Goal: Task Accomplishment & Management: Manage account settings

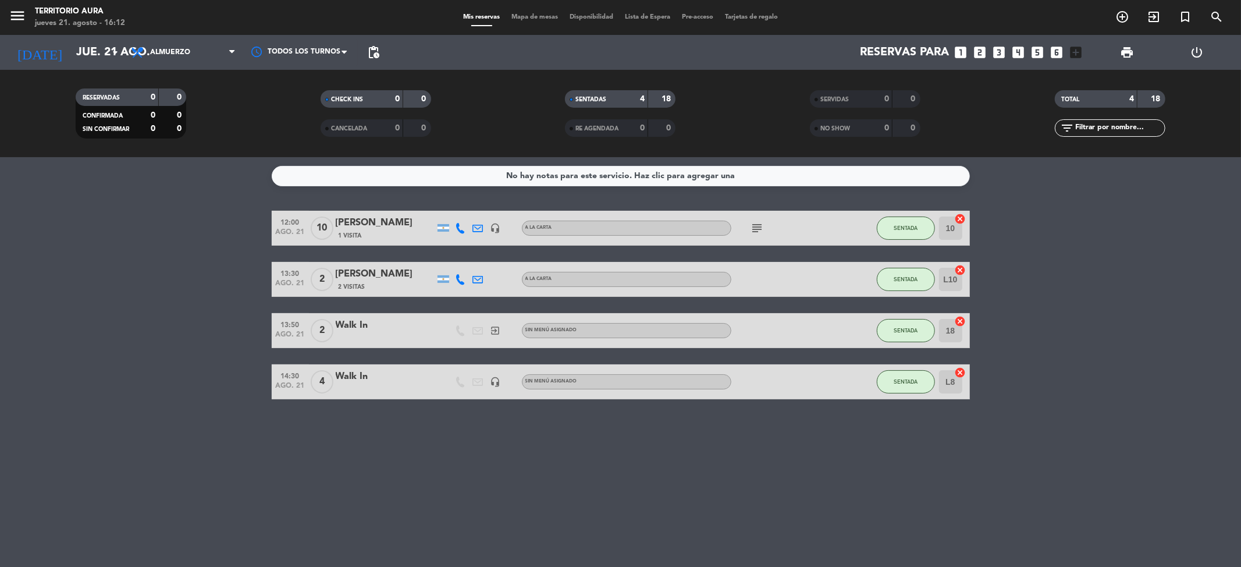
click at [1164, 339] on bookings-row "12:00 [DATE] [PERSON_NAME] 1 Visita headset_mic A LA CARTA subject SENTADA 10 c…" at bounding box center [620, 305] width 1241 height 189
click at [906, 282] on span "SENTADA" at bounding box center [906, 279] width 24 height 6
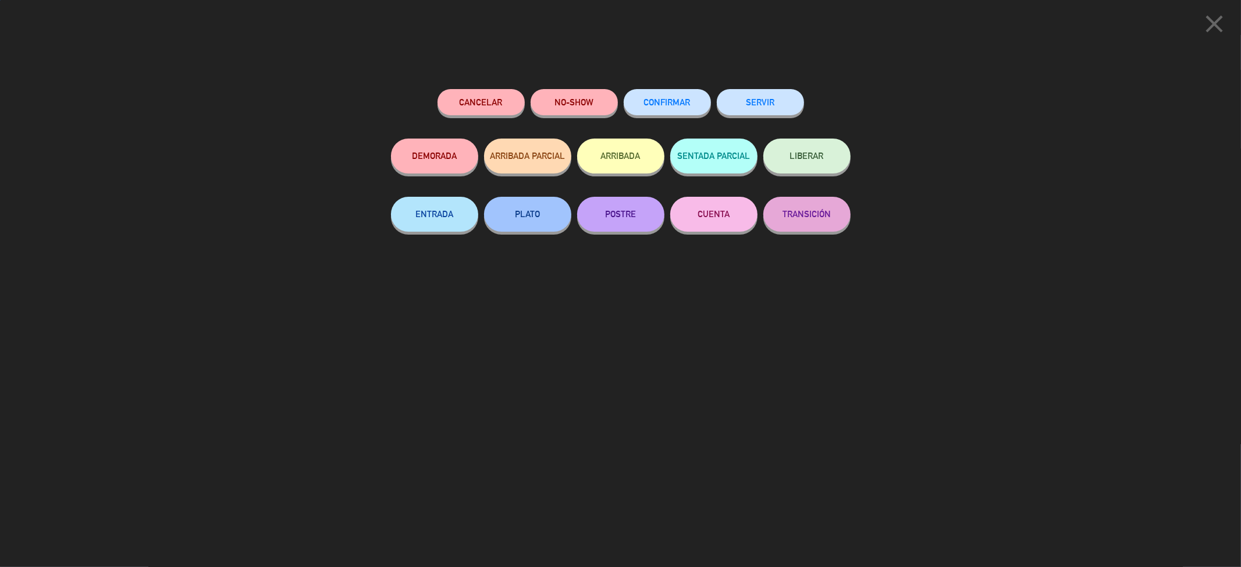
click at [744, 99] on button "SERVIR" at bounding box center [760, 102] width 87 height 26
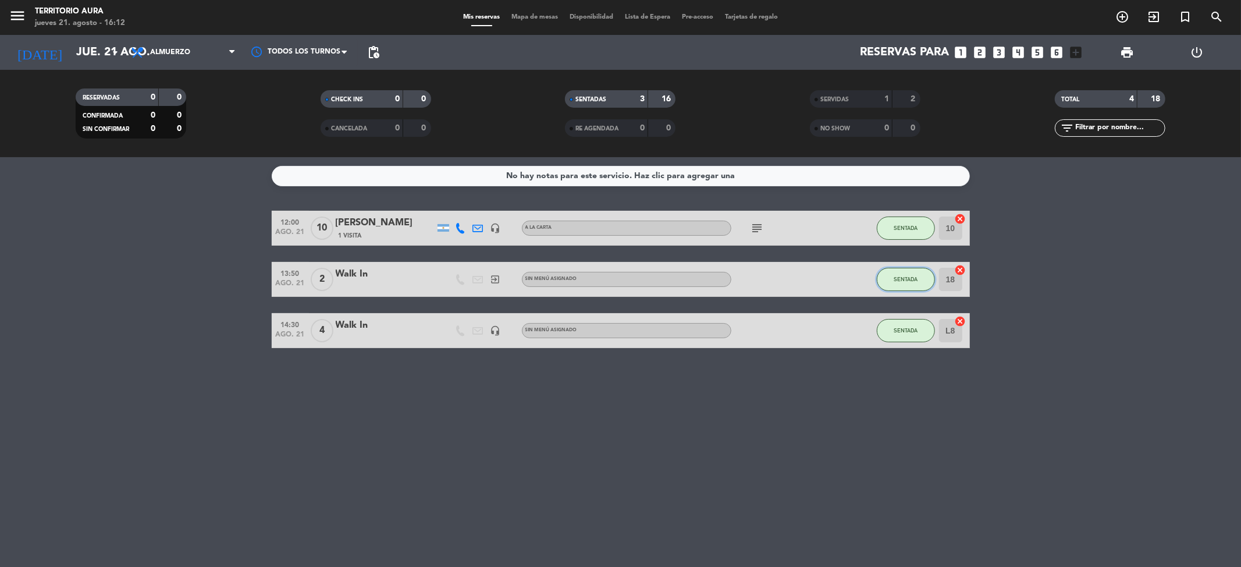
click at [890, 282] on button "SENTADA" at bounding box center [906, 279] width 58 height 23
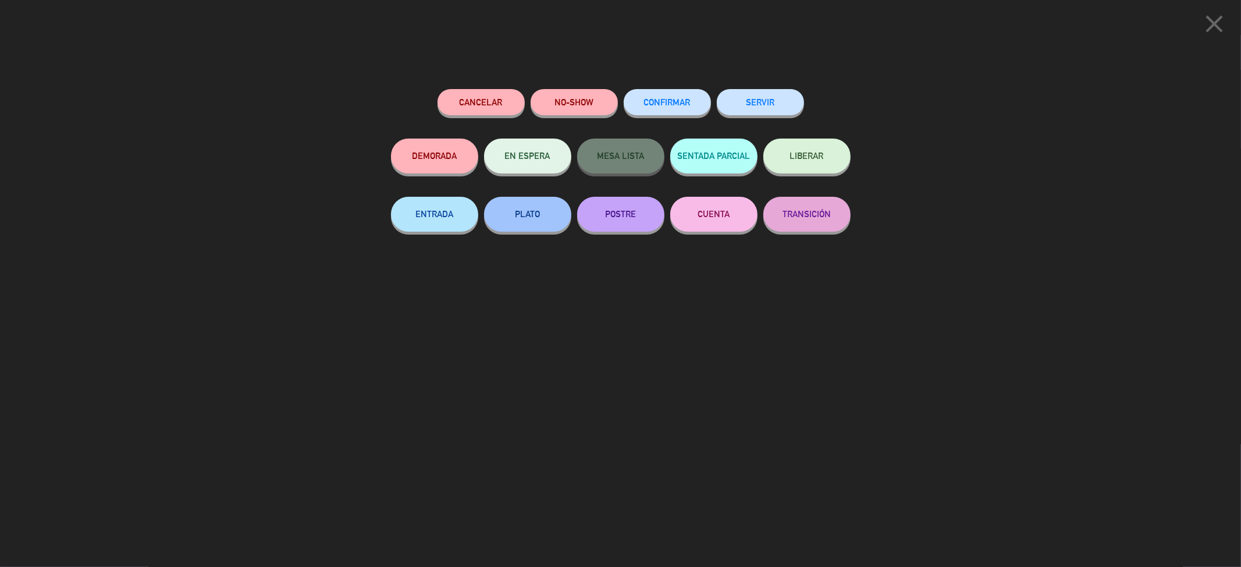
click at [769, 107] on button "SERVIR" at bounding box center [760, 102] width 87 height 26
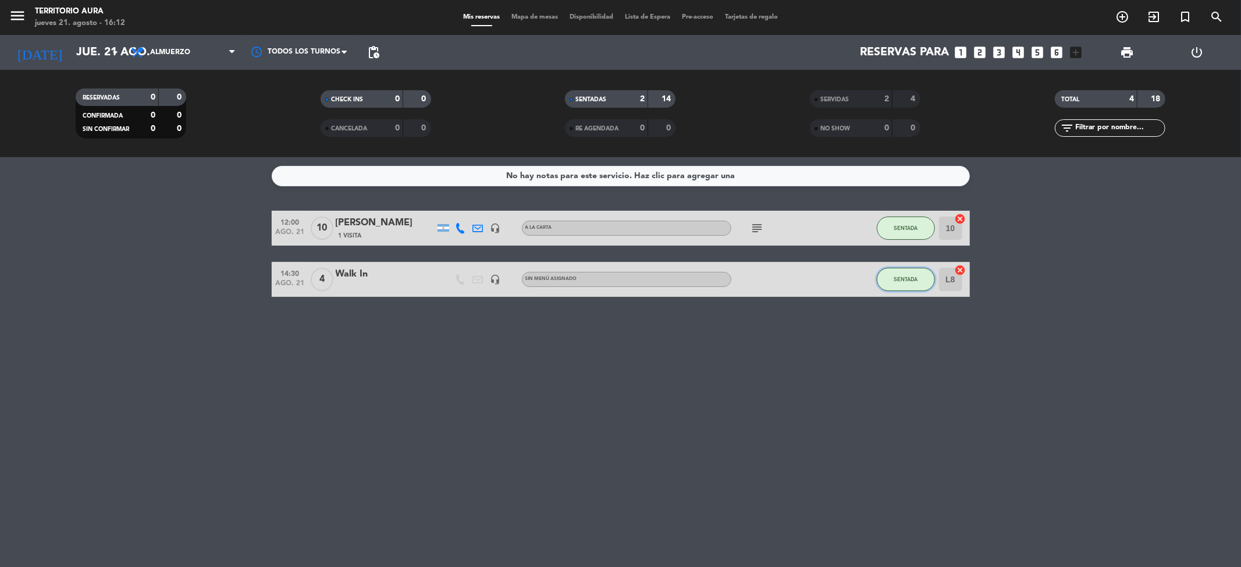
click at [900, 282] on button "SENTADA" at bounding box center [906, 279] width 58 height 23
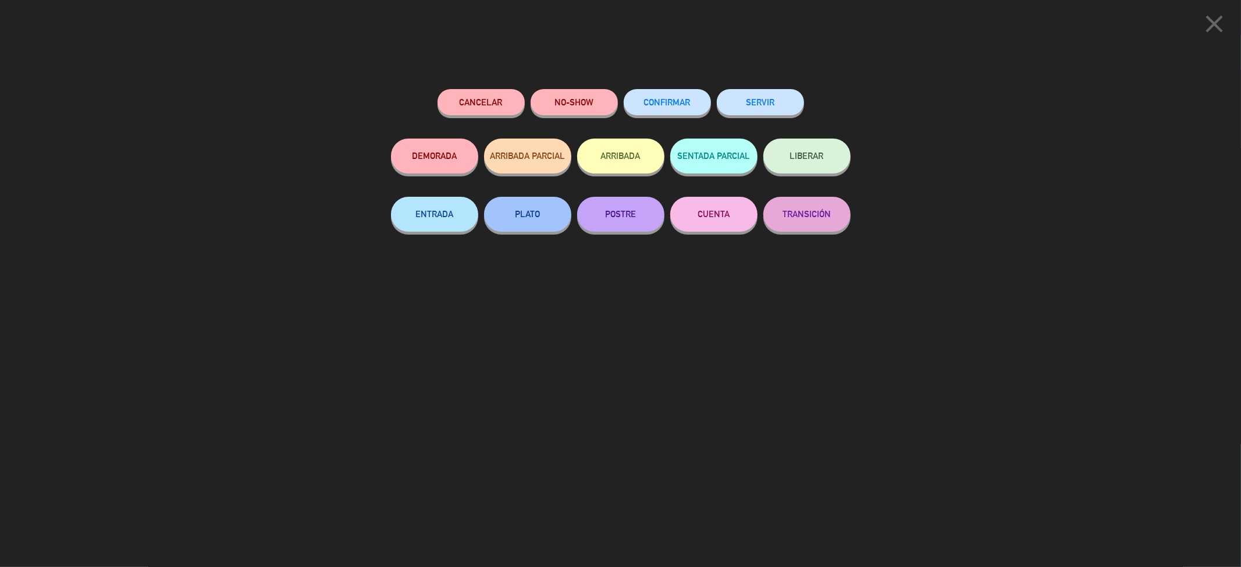
click at [764, 106] on button "SERVIR" at bounding box center [760, 102] width 87 height 26
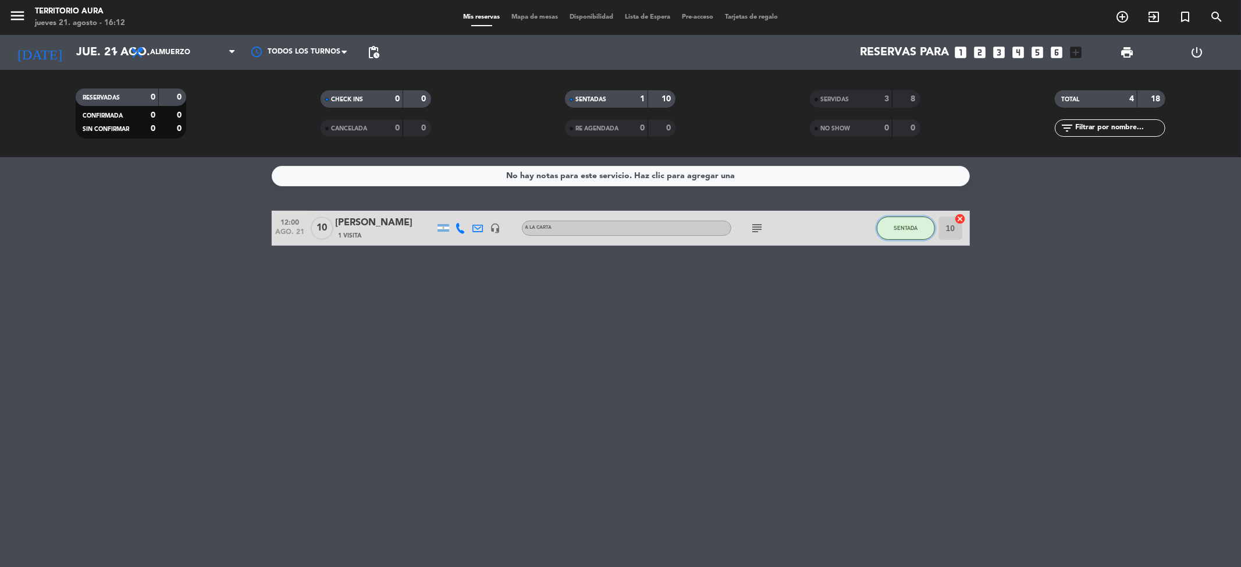
click at [899, 225] on span "SENTADA" at bounding box center [906, 228] width 24 height 6
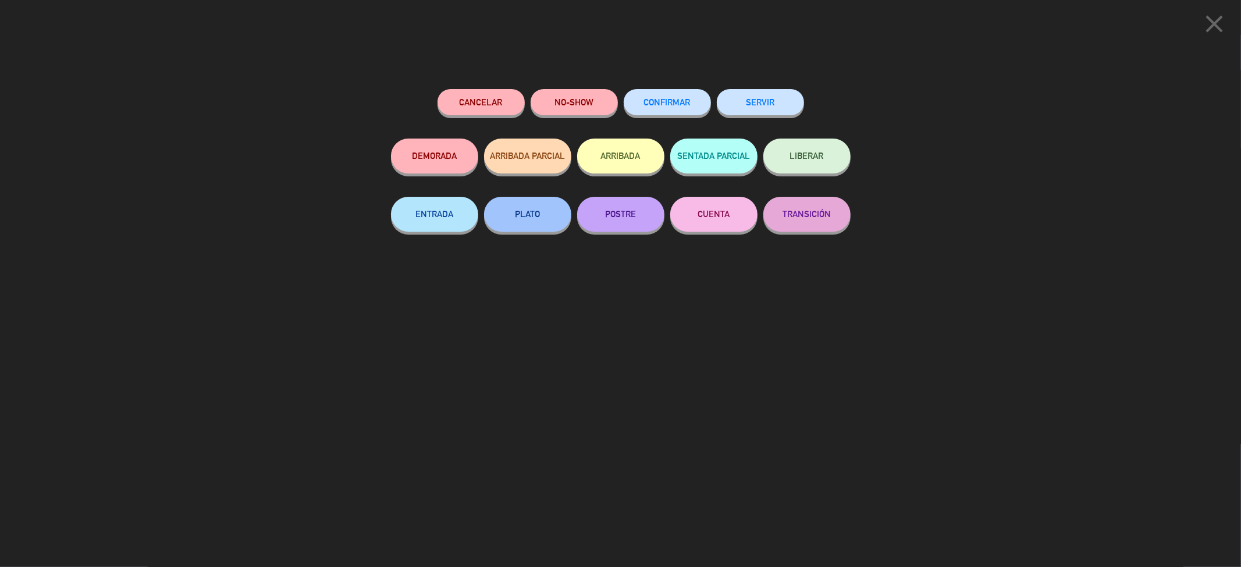
click at [755, 112] on button "SERVIR" at bounding box center [760, 102] width 87 height 26
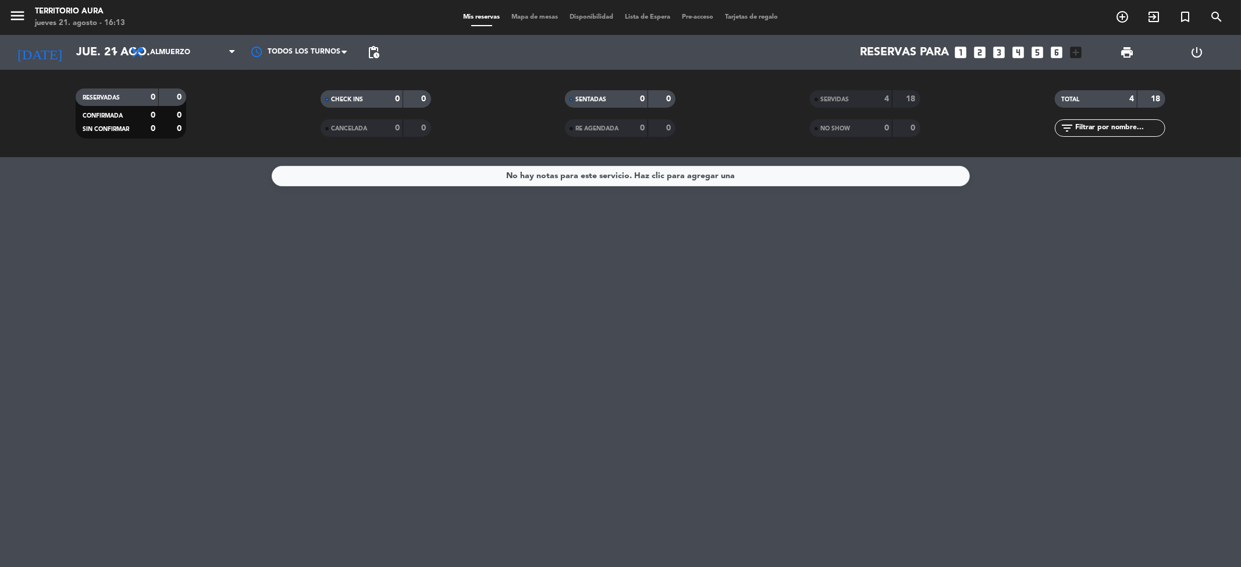
click at [713, 346] on div "No hay notas para este servicio. Haz clic para agregar una" at bounding box center [620, 362] width 1241 height 410
click at [171, 48] on span "Almuerzo" at bounding box center [170, 52] width 40 height 8
click at [187, 134] on div "menu TERRITORIO AURA [DATE] 21. agosto - 16:39 Mis reservas Mapa de mesas Dispo…" at bounding box center [620, 78] width 1241 height 157
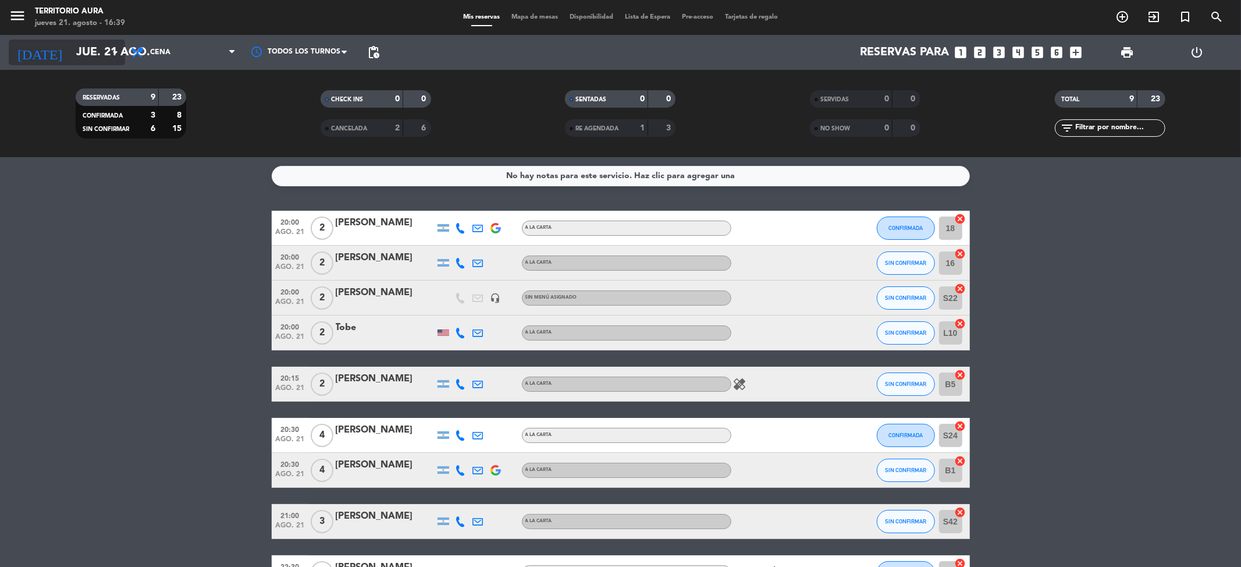
click at [86, 52] on input "jue. 21 ago." at bounding box center [144, 53] width 148 height 26
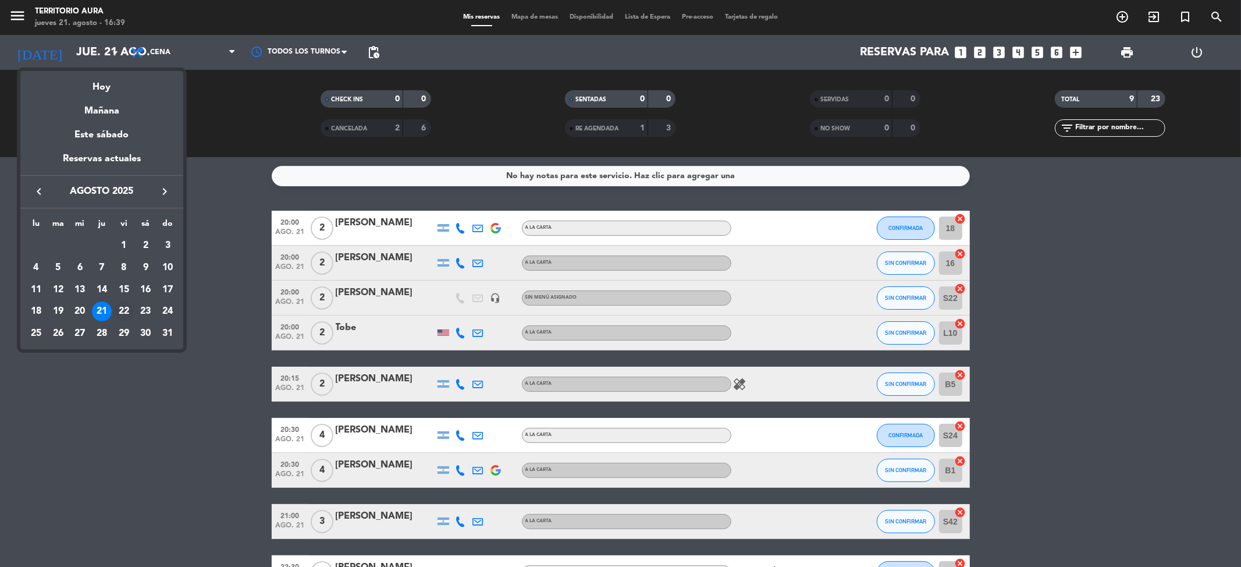
click at [119, 311] on div "22" at bounding box center [124, 311] width 20 height 20
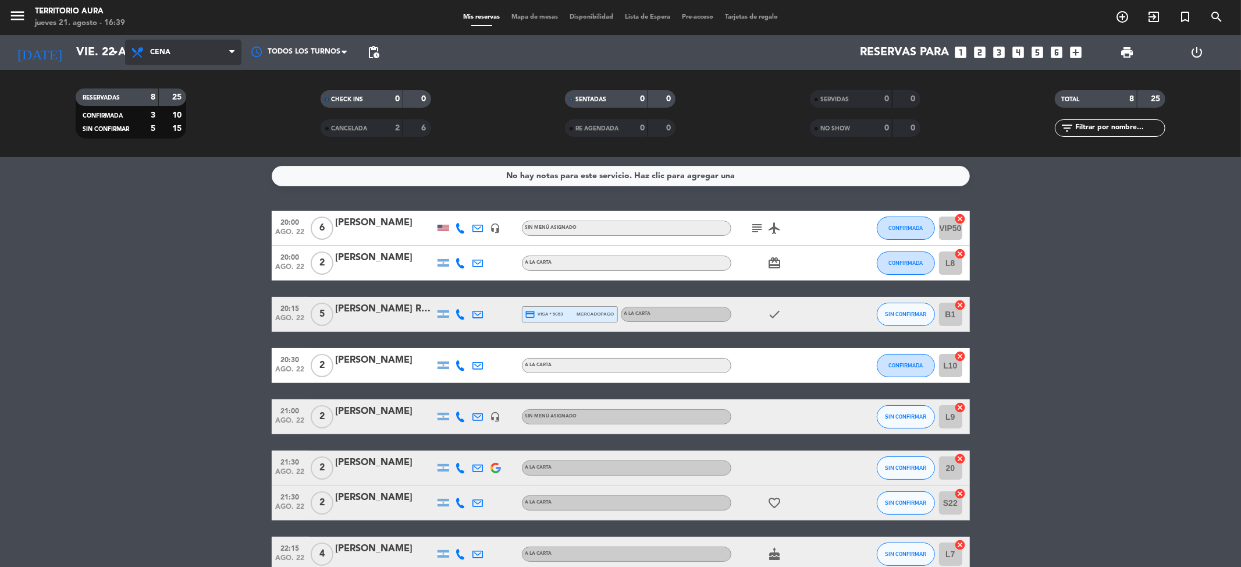
click at [172, 40] on span "Cena" at bounding box center [183, 53] width 116 height 26
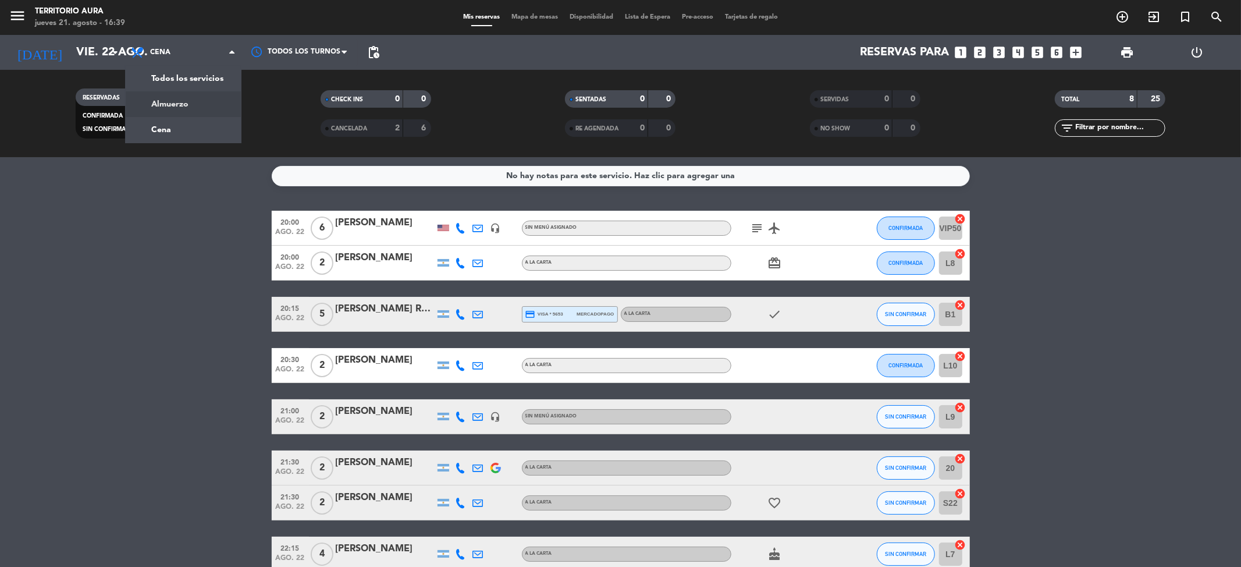
click at [265, 375] on bookings-row "20:00 [DATE] 6 [PERSON_NAME] headset_mic Sin menú asignado subject airplanemode…" at bounding box center [620, 391] width 1241 height 361
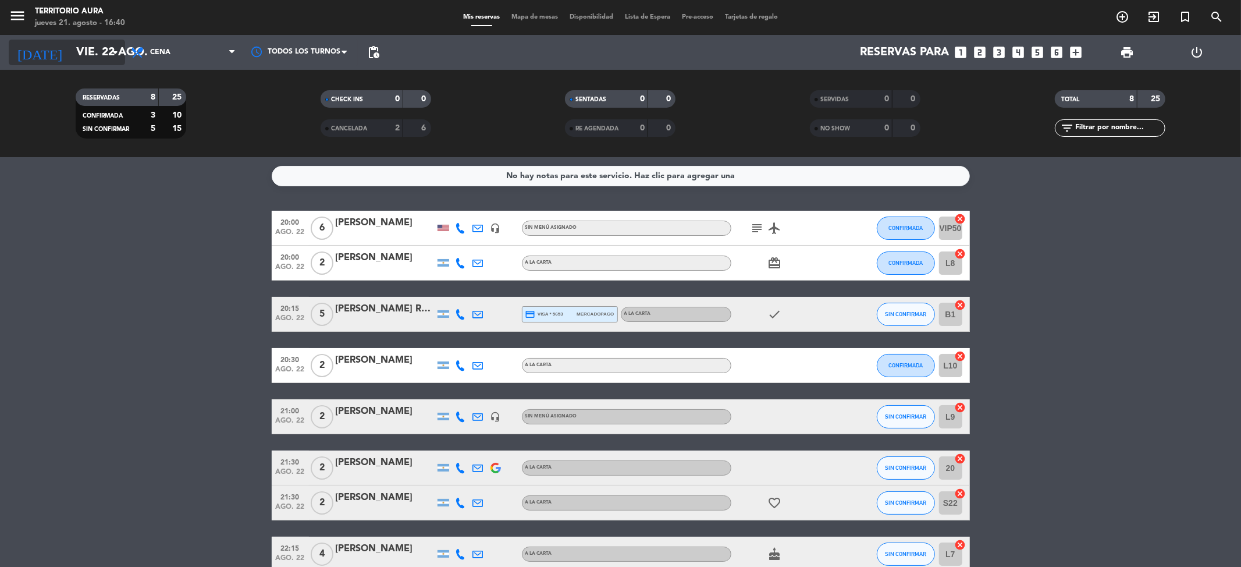
click at [96, 51] on input "vie. 22 ago." at bounding box center [144, 53] width 148 height 26
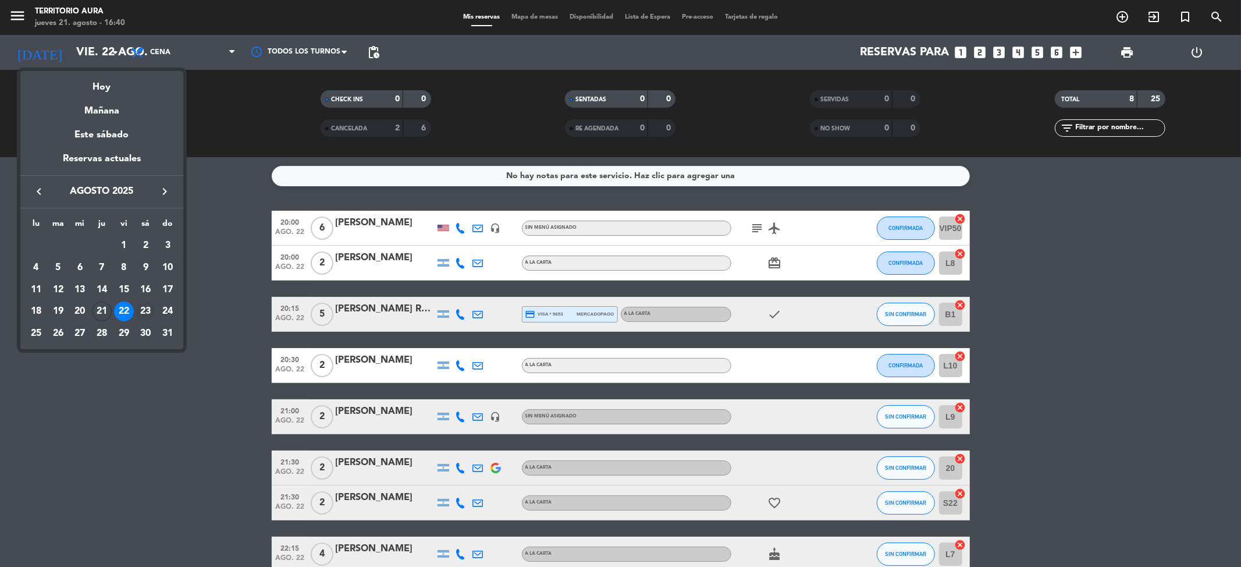
click at [143, 312] on div "23" at bounding box center [146, 311] width 20 height 20
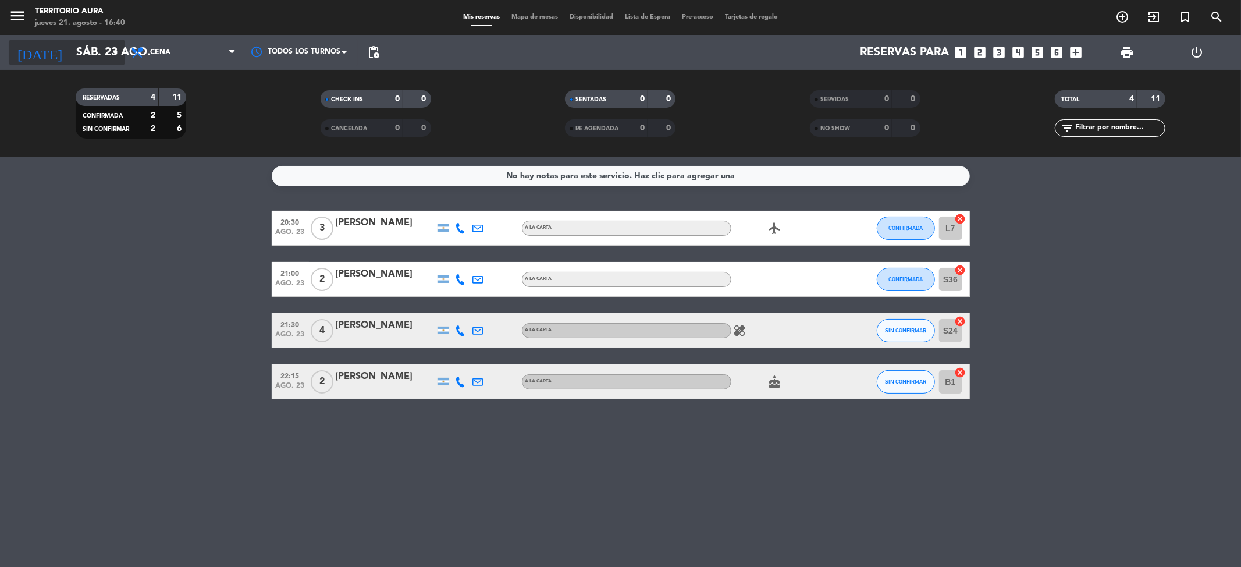
click at [101, 59] on input "sáb. 23 ago." at bounding box center [144, 53] width 148 height 26
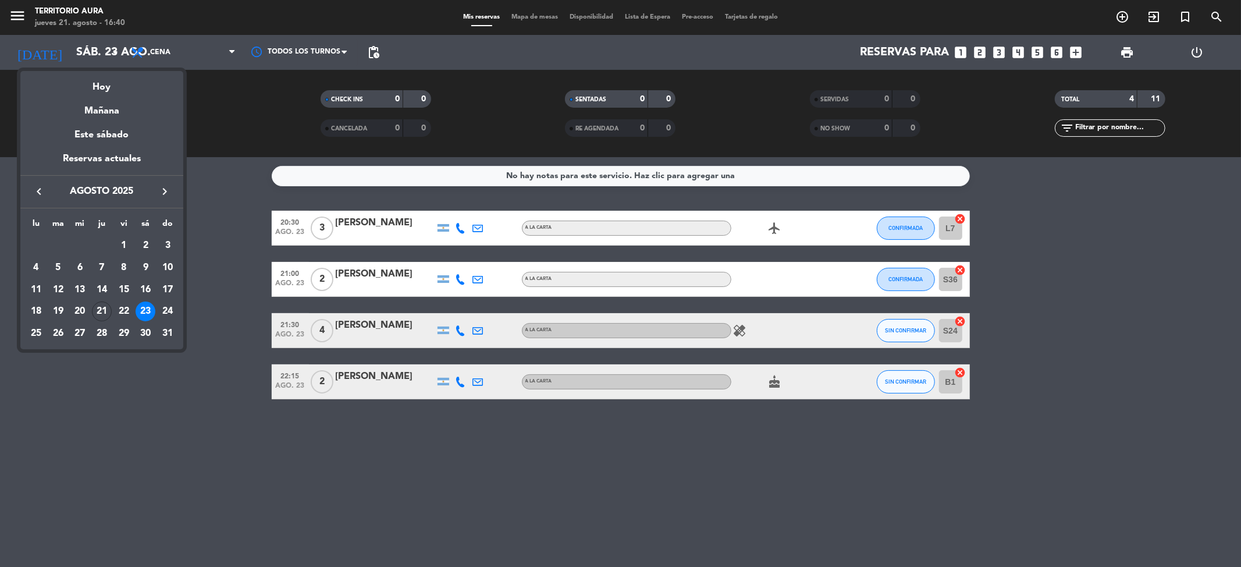
click at [103, 307] on div "21" at bounding box center [102, 311] width 20 height 20
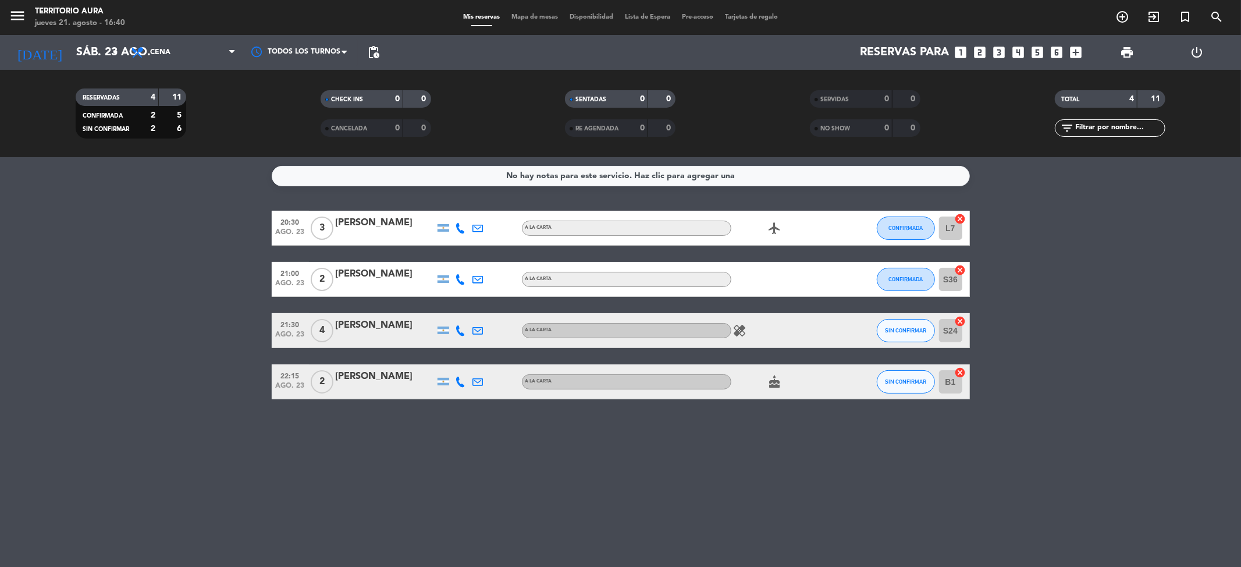
type input "jue. 21 ago."
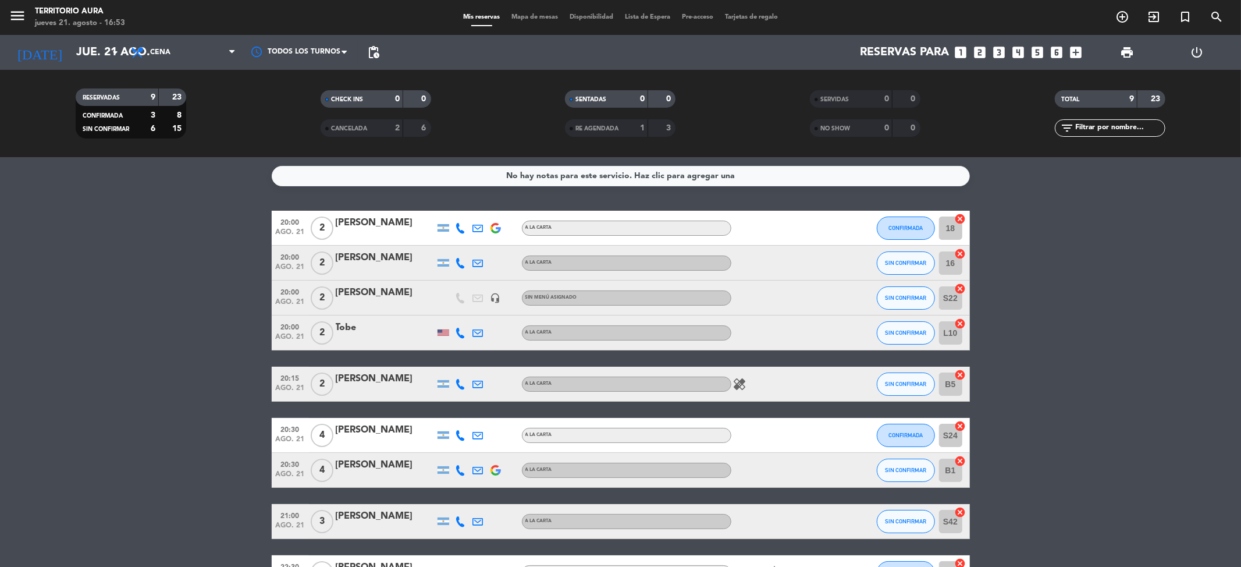
click at [243, 276] on bookings-row "20:00 [DATE] 2 [PERSON_NAME] A LA CARTA CONFIRMADA 18 cancel 20:00 [DATE] 2 [PE…" at bounding box center [620, 400] width 1241 height 379
click at [391, 290] on div "[PERSON_NAME]" at bounding box center [385, 292] width 99 height 15
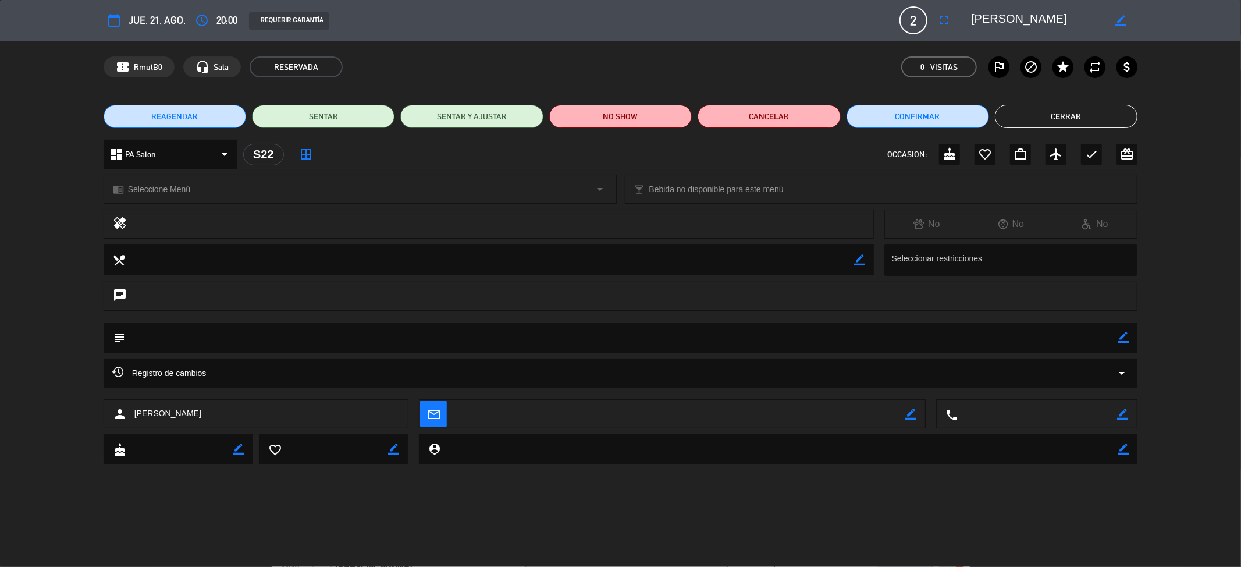
click at [1057, 115] on button "Cerrar" at bounding box center [1066, 116] width 143 height 23
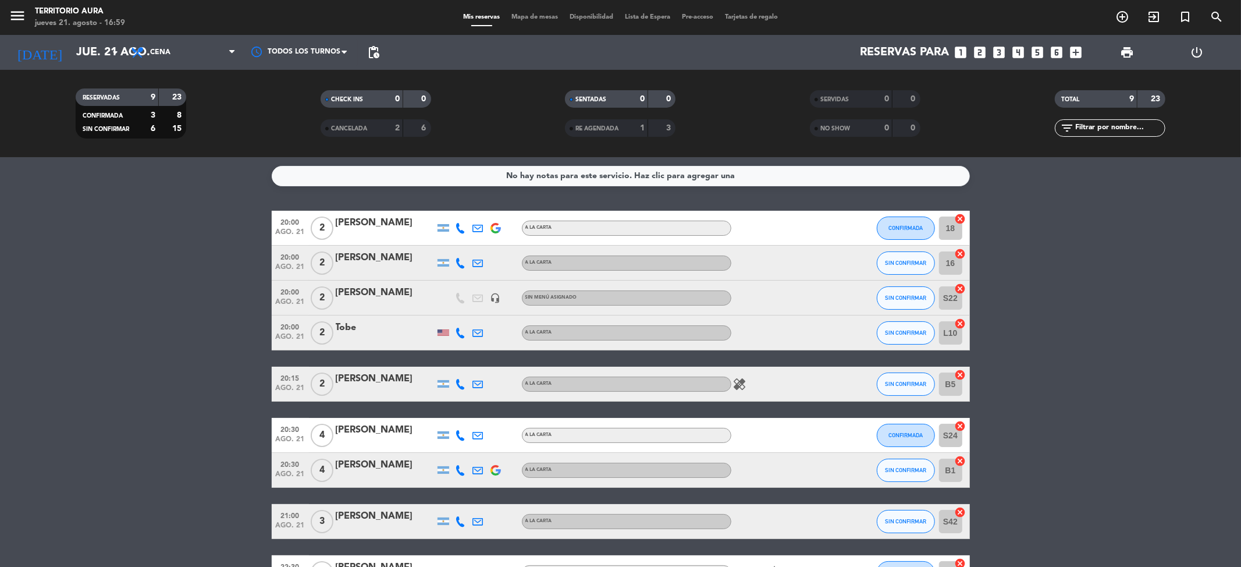
click at [378, 333] on div "Tobe" at bounding box center [385, 327] width 99 height 15
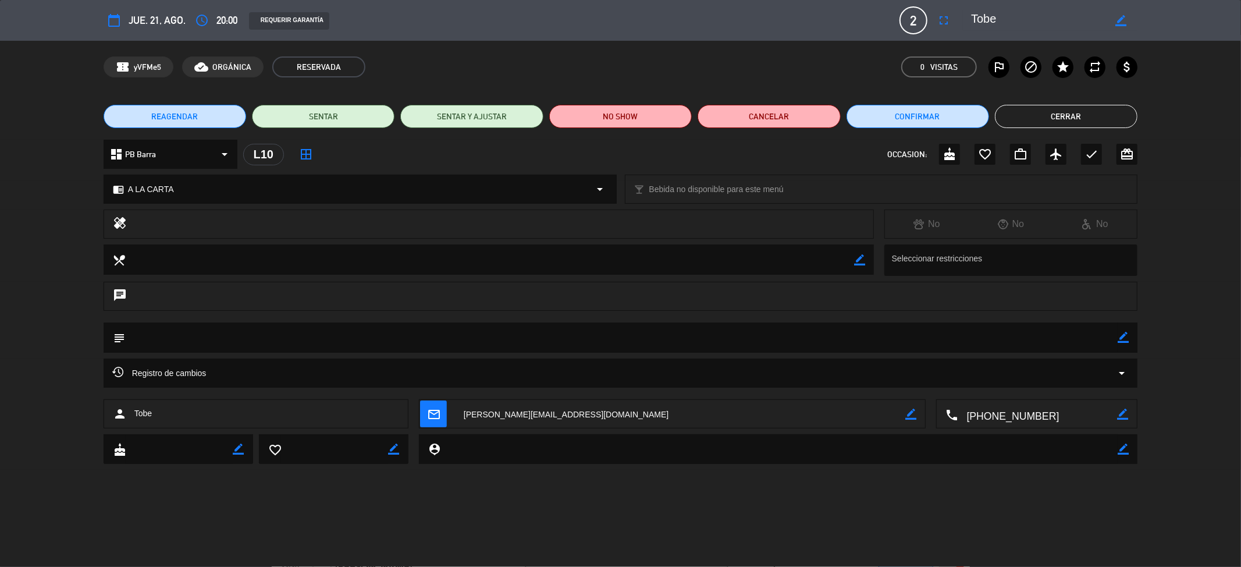
click at [593, 506] on div "calendar_today [DEMOGRAPHIC_DATA]. 21, ago. access_time 20:00 REQUERIR GARANTÍA…" at bounding box center [620, 283] width 1241 height 567
click at [456, 71] on div "confirmation_number yVFMe5 cloud_done ORGÁNICA RESERVADA 0 Visitas outlined_fla…" at bounding box center [621, 66] width 1035 height 21
click at [1048, 119] on button "Cerrar" at bounding box center [1066, 116] width 143 height 23
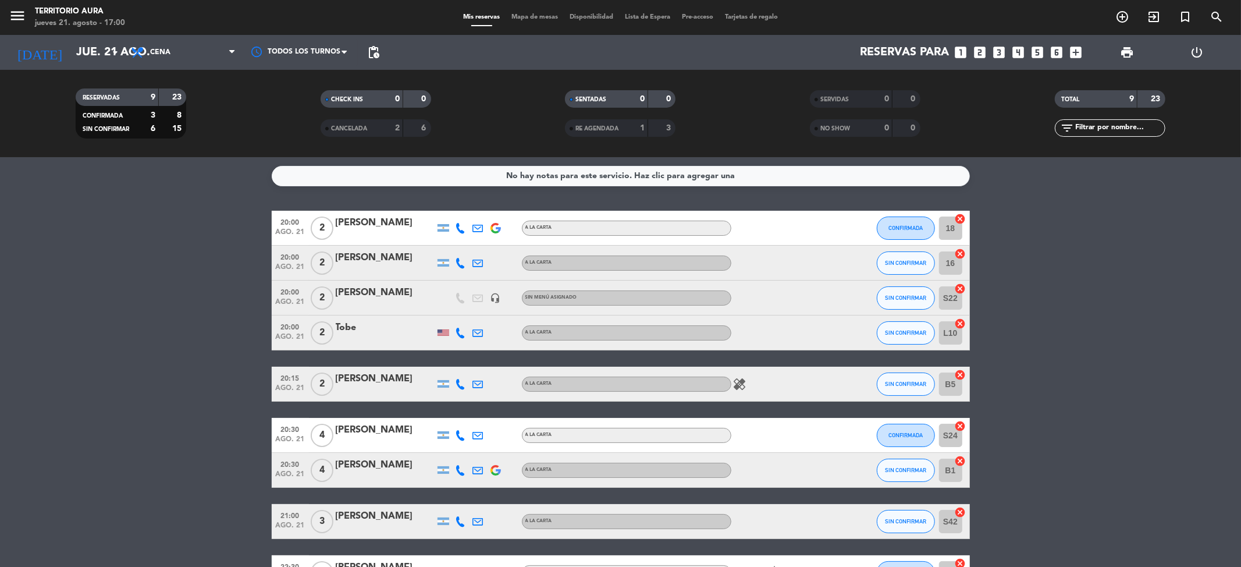
click at [833, 291] on div at bounding box center [783, 297] width 105 height 34
click at [890, 303] on button "SIN CONFIRMAR" at bounding box center [906, 297] width 58 height 23
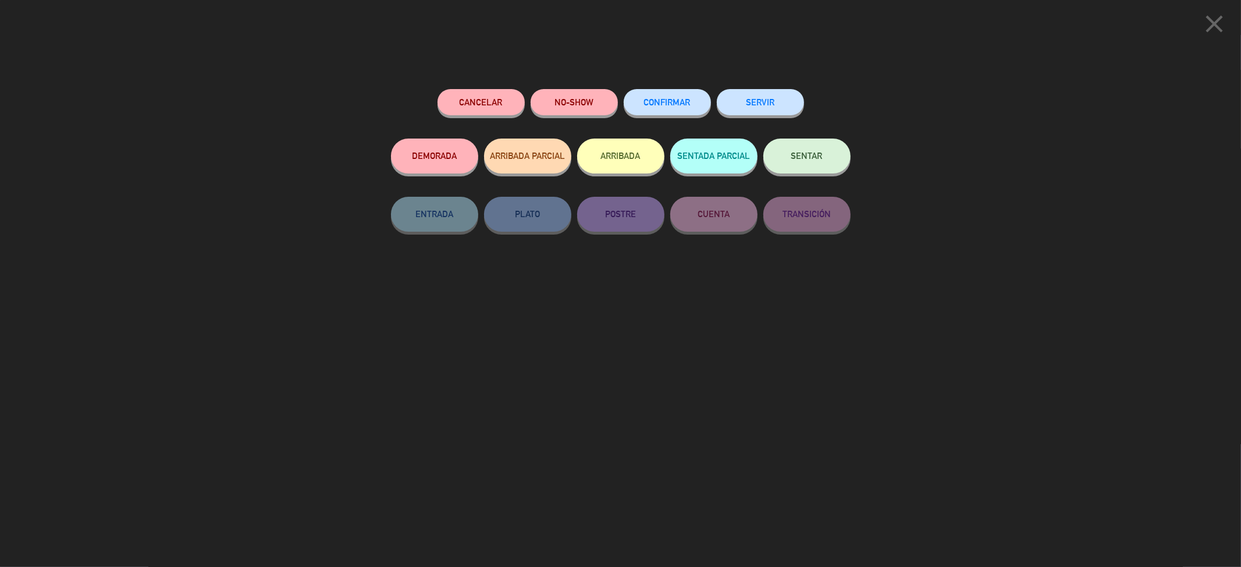
click at [674, 99] on span "CONFIRMAR" at bounding box center [667, 102] width 47 height 10
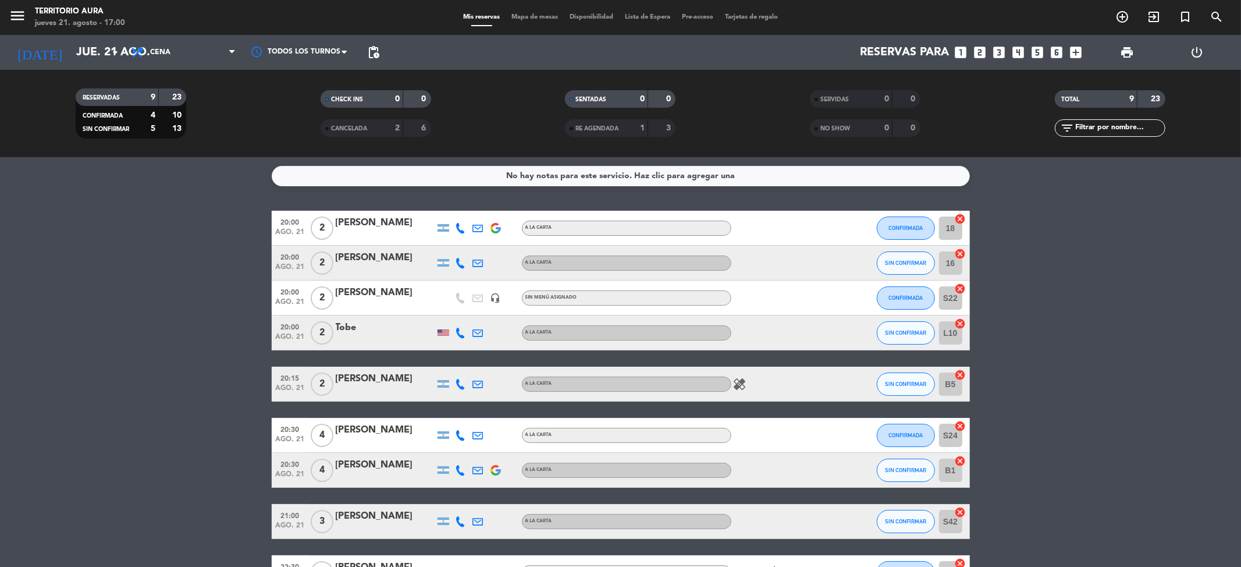
click at [1108, 331] on bookings-row "20:00 [DATE] 2 [PERSON_NAME] A LA CARTA CONFIRMADA 18 cancel 20:00 [DATE] 2 [PE…" at bounding box center [620, 400] width 1241 height 379
click at [531, 20] on span "Mapa de mesas" at bounding box center [535, 17] width 58 height 6
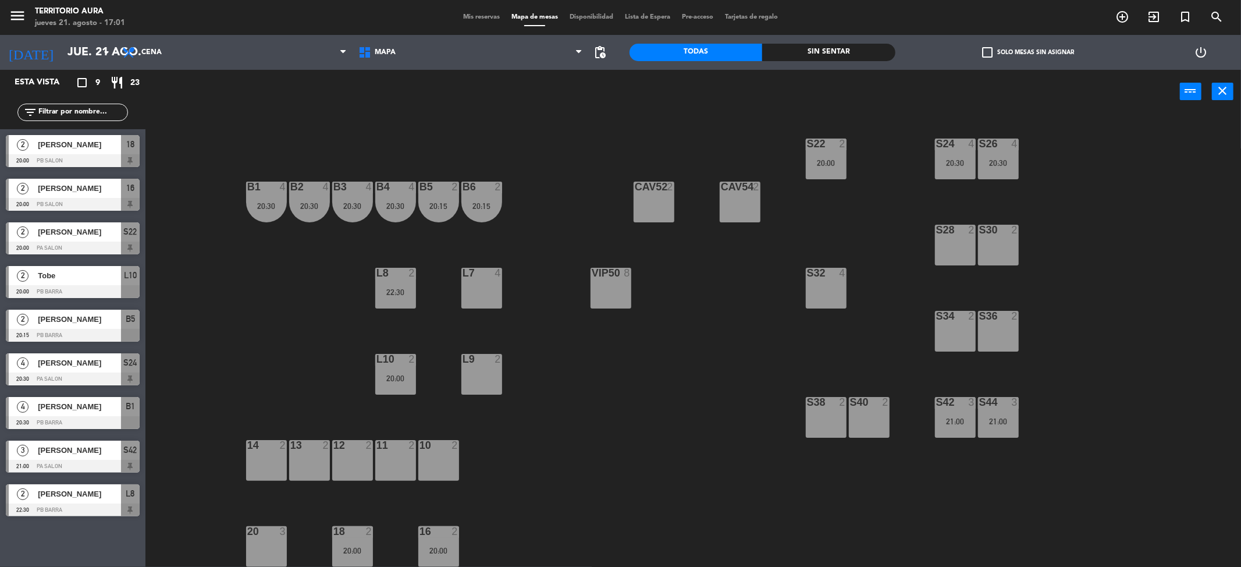
click at [66, 236] on span "[PERSON_NAME]" at bounding box center [79, 232] width 83 height 12
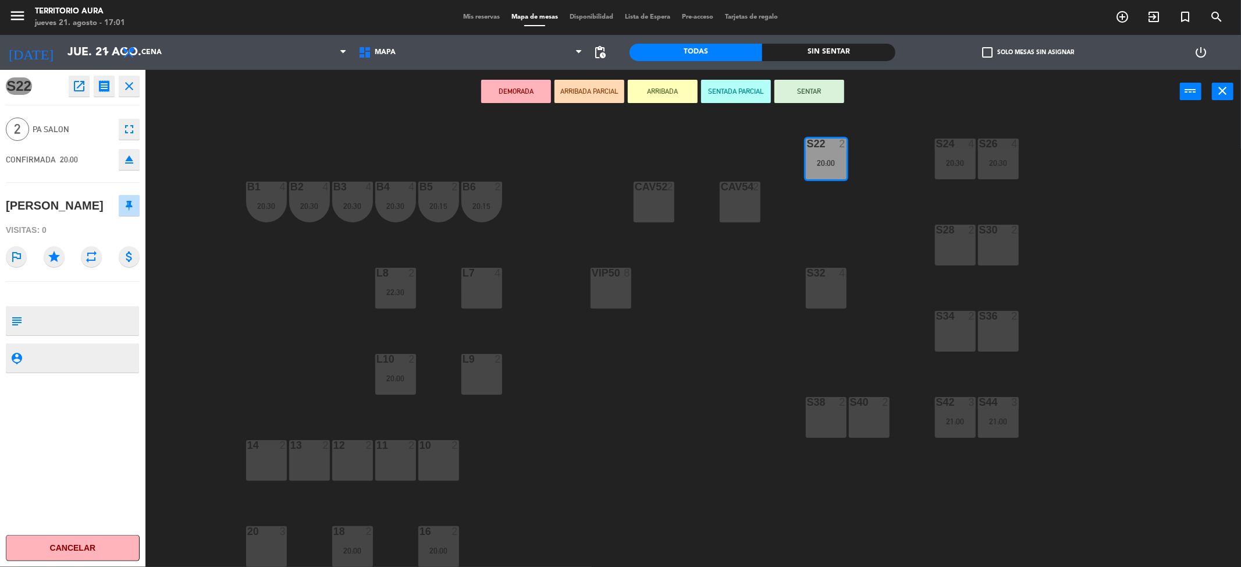
click at [708, 385] on div "S22 2 20:00 S24 4 20:30 S26 4 20:30 B3 4 20:30 B4 4 20:30 B5 2 20:15 B6 2 20:15…" at bounding box center [699, 344] width 1083 height 453
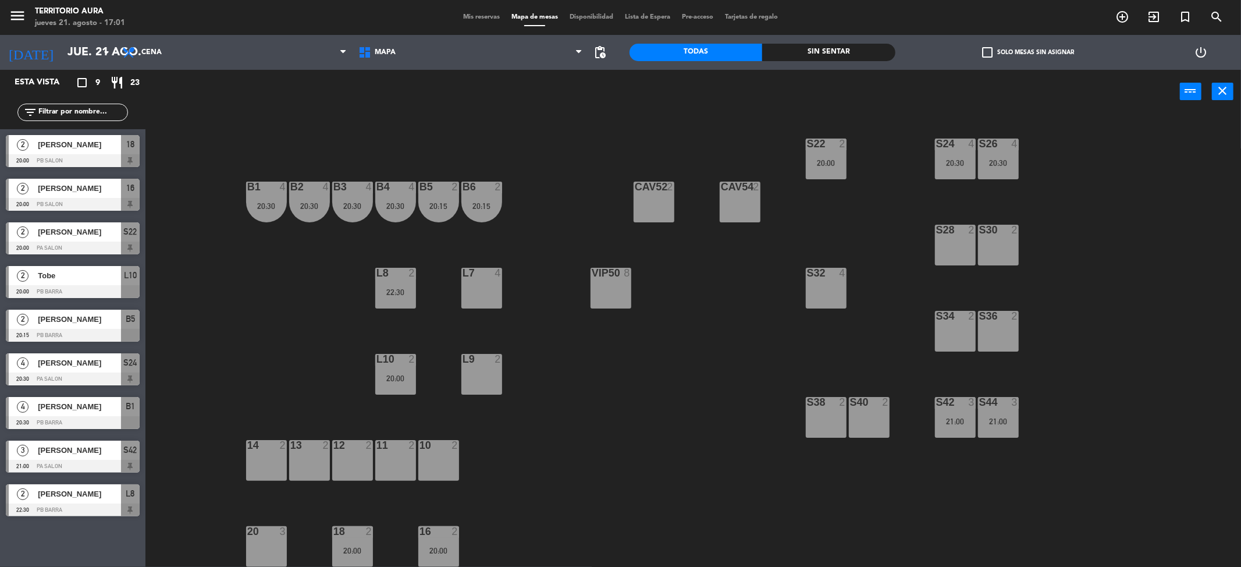
click at [630, 418] on div "S22 2 20:00 S24 4 20:30 S26 4 20:30 B3 4 20:30 B4 4 20:30 B5 2 20:15 B6 2 20:15…" at bounding box center [699, 344] width 1083 height 453
click at [240, 127] on div "S22 2 20:00 S24 4 20:30 S26 4 20:30 B3 4 20:30 B4 4 20:30 B5 2 20:15 B6 2 20:15…" at bounding box center [699, 344] width 1083 height 453
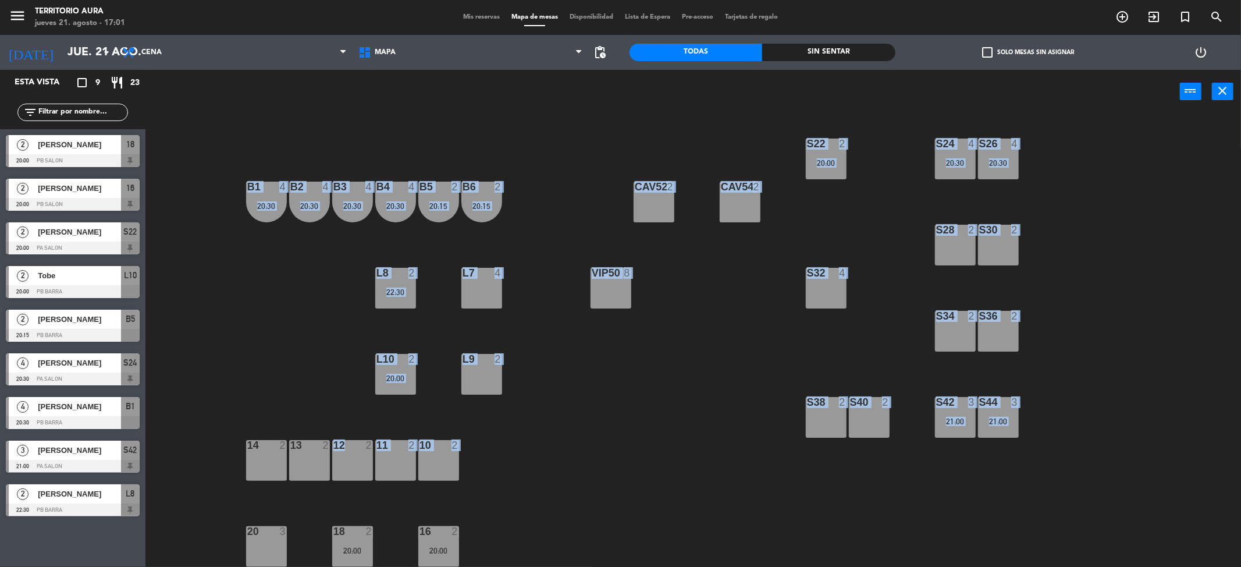
drag, startPoint x: 207, startPoint y: 136, endPoint x: 300, endPoint y: 335, distance: 219.7
click at [336, 399] on div "S22 2 20:00 S24 4 20:30 S26 4 20:30 B3 4 20:30 B4 4 20:30 B5 2 20:15 B6 2 20:15…" at bounding box center [699, 344] width 1083 height 453
click at [280, 308] on div "S22 2 20:00 S24 4 20:30 S26 4 20:30 B3 4 20:30 B4 4 20:30 B5 2 20:15 B6 2 20:15…" at bounding box center [699, 344] width 1083 height 453
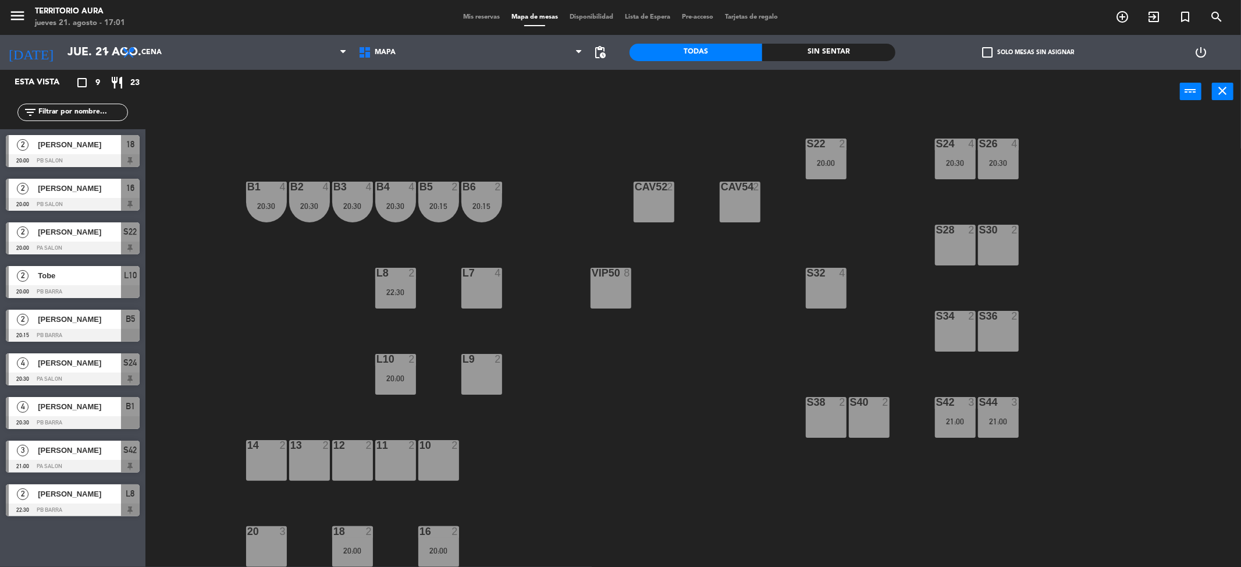
click at [239, 329] on div "S22 2 20:00 S24 4 20:30 S26 4 20:30 B3 4 20:30 B4 4 20:30 B5 2 20:15 B6 2 20:15…" at bounding box center [699, 344] width 1083 height 453
click at [818, 163] on div "20:00" at bounding box center [826, 163] width 41 height 8
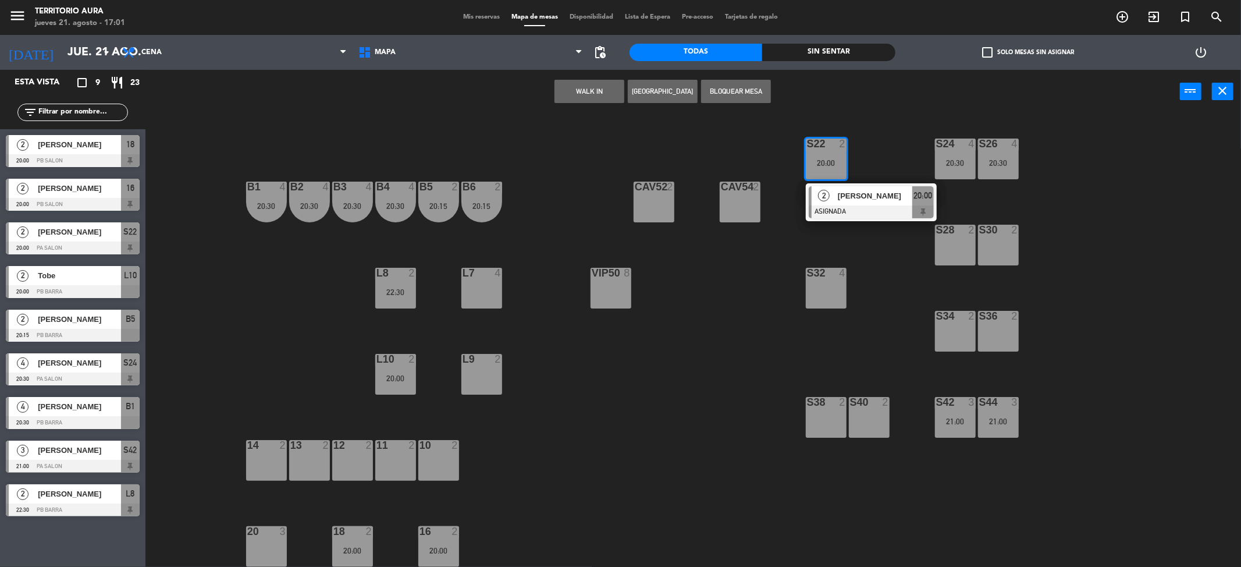
click at [262, 541] on div "20 3" at bounding box center [266, 546] width 41 height 41
click at [71, 227] on span "[PERSON_NAME]" at bounding box center [79, 232] width 83 height 12
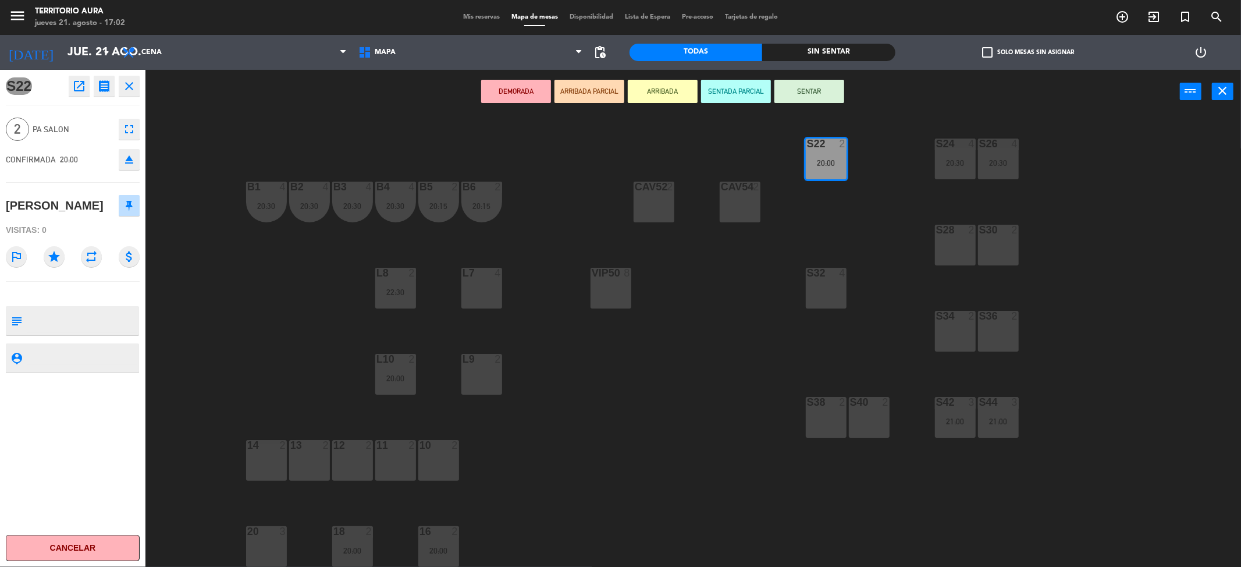
click at [271, 541] on div "20 3" at bounding box center [266, 546] width 41 height 41
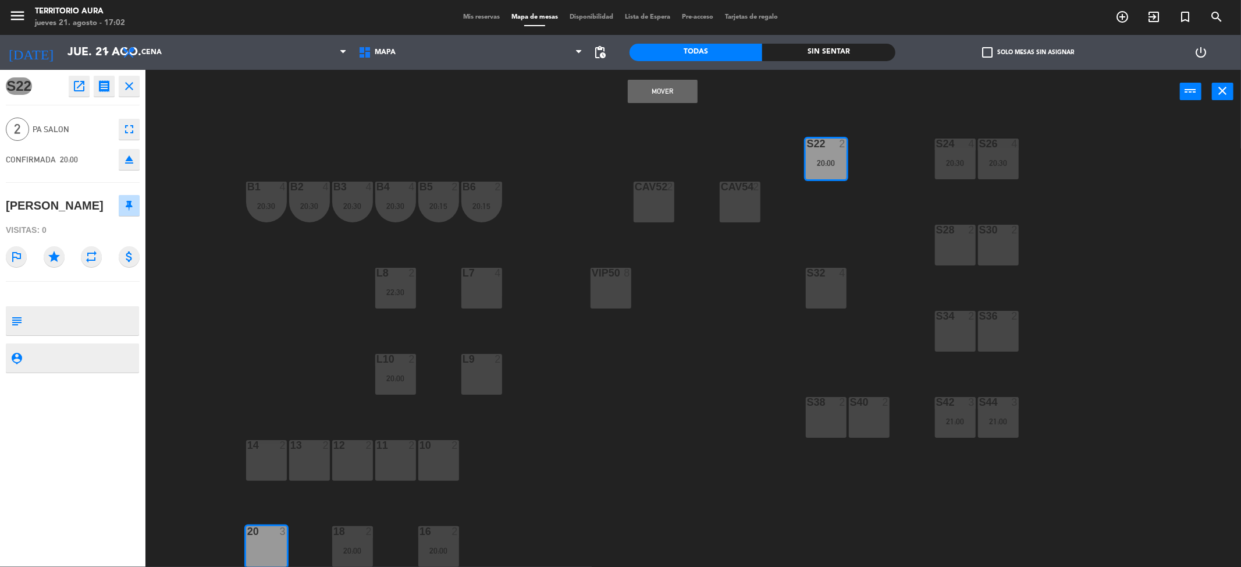
click at [673, 87] on button "Mover" at bounding box center [663, 91] width 70 height 23
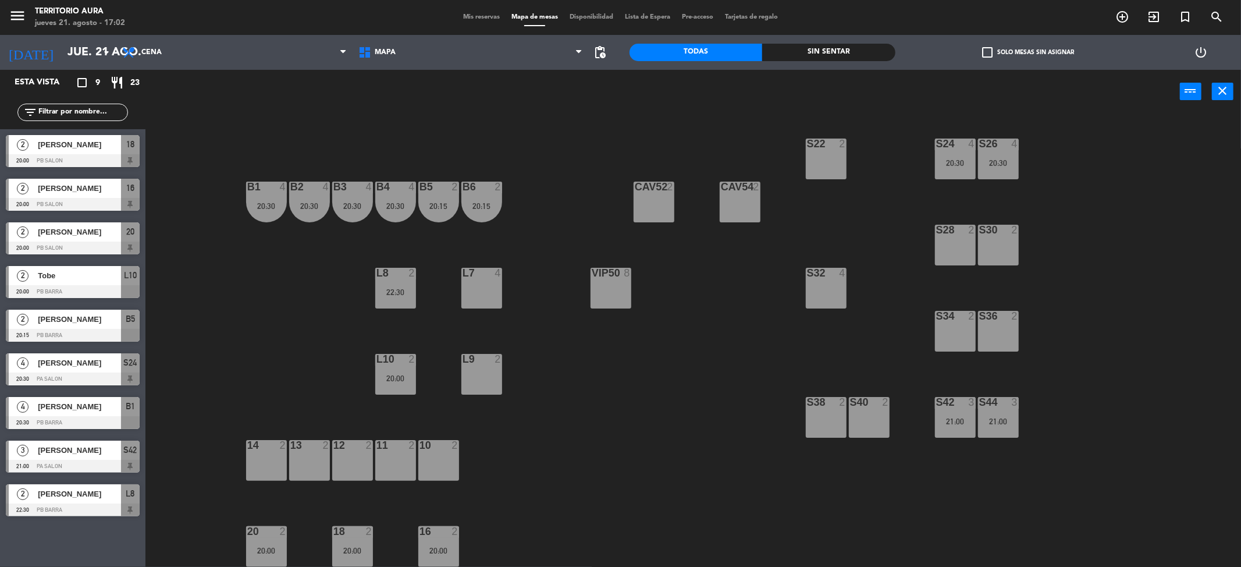
click at [627, 396] on div "S22 2 S24 4 20:30 S26 4 20:30 B3 4 20:30 B4 4 20:30 B5 2 20:15 B6 2 20:15 B1 4 …" at bounding box center [699, 344] width 1083 height 453
click at [186, 273] on div "S22 2 S24 4 20:30 S26 4 20:30 B3 4 20:30 B4 4 20:30 B5 2 20:15 B6 2 20:15 B1 4 …" at bounding box center [699, 344] width 1083 height 453
click at [203, 308] on div "S22 2 S24 4 20:30 S26 4 20:30 B3 4 20:30 B4 4 20:30 B5 2 20:15 B6 2 20:15 B1 4 …" at bounding box center [699, 344] width 1083 height 453
click at [222, 351] on div "S22 2 S24 4 20:30 S26 4 20:30 B3 4 20:30 B4 4 20:30 B5 2 20:15 B6 2 20:15 B1 4 …" at bounding box center [699, 344] width 1083 height 453
click at [266, 543] on div "20 2 20:00" at bounding box center [266, 546] width 41 height 41
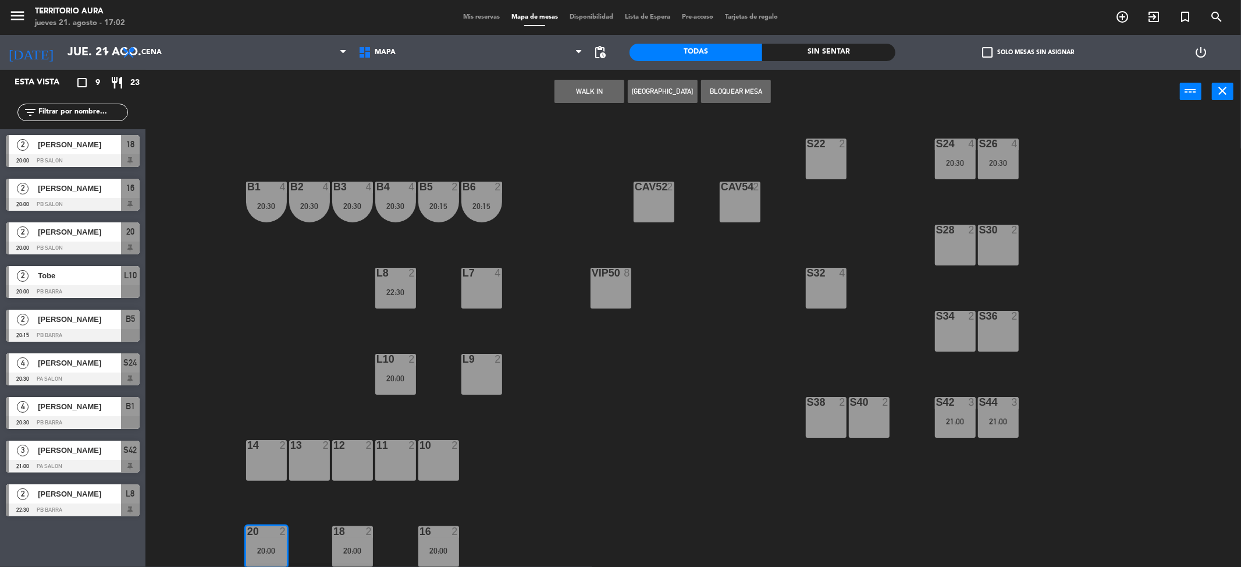
click at [272, 549] on div "20:00" at bounding box center [266, 550] width 41 height 8
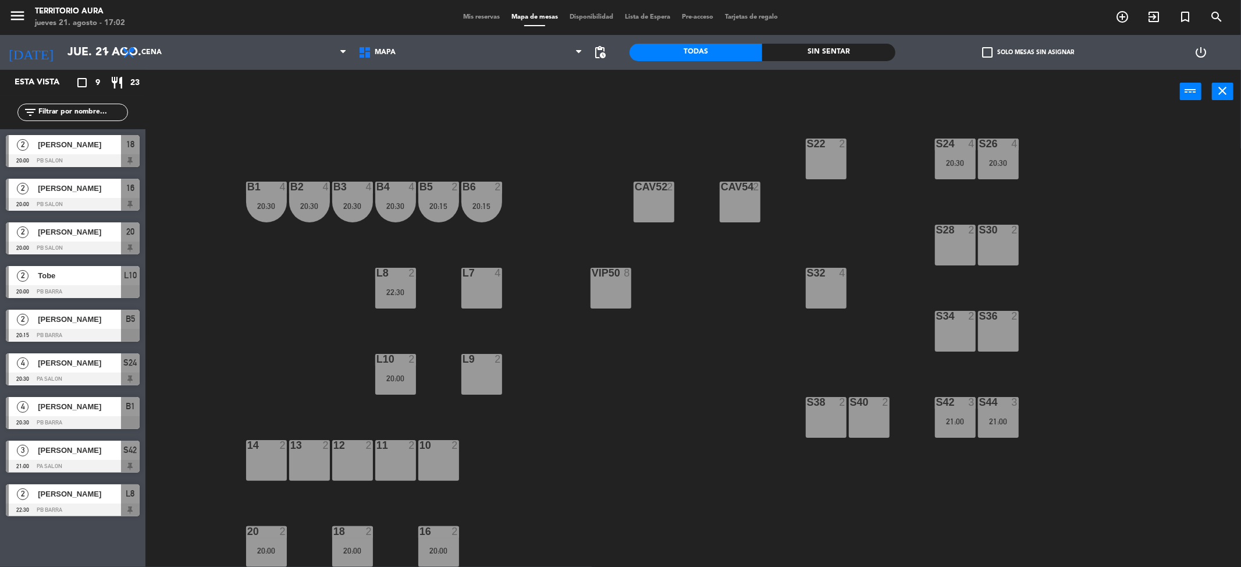
click at [194, 357] on div "S22 2 S24 4 20:30 S26 4 20:30 B3 4 20:30 B4 4 20:30 B5 2 20:15 B6 2 20:15 B1 4 …" at bounding box center [699, 344] width 1083 height 453
click at [89, 234] on span "[PERSON_NAME]" at bounding box center [79, 232] width 83 height 12
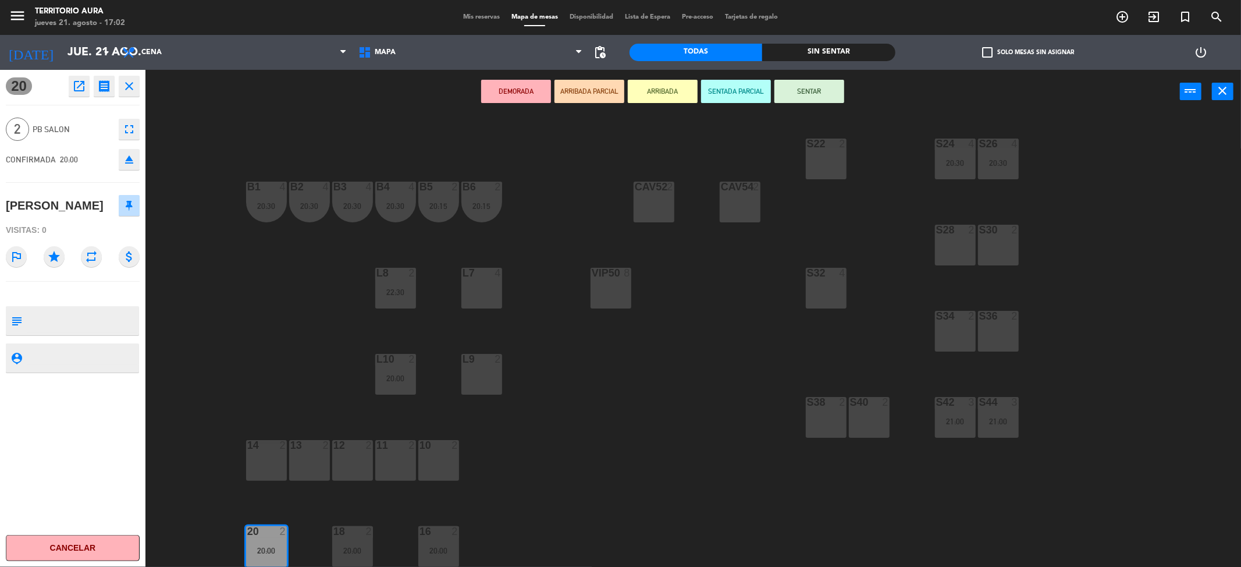
click at [87, 554] on button "Cancelar" at bounding box center [73, 548] width 134 height 26
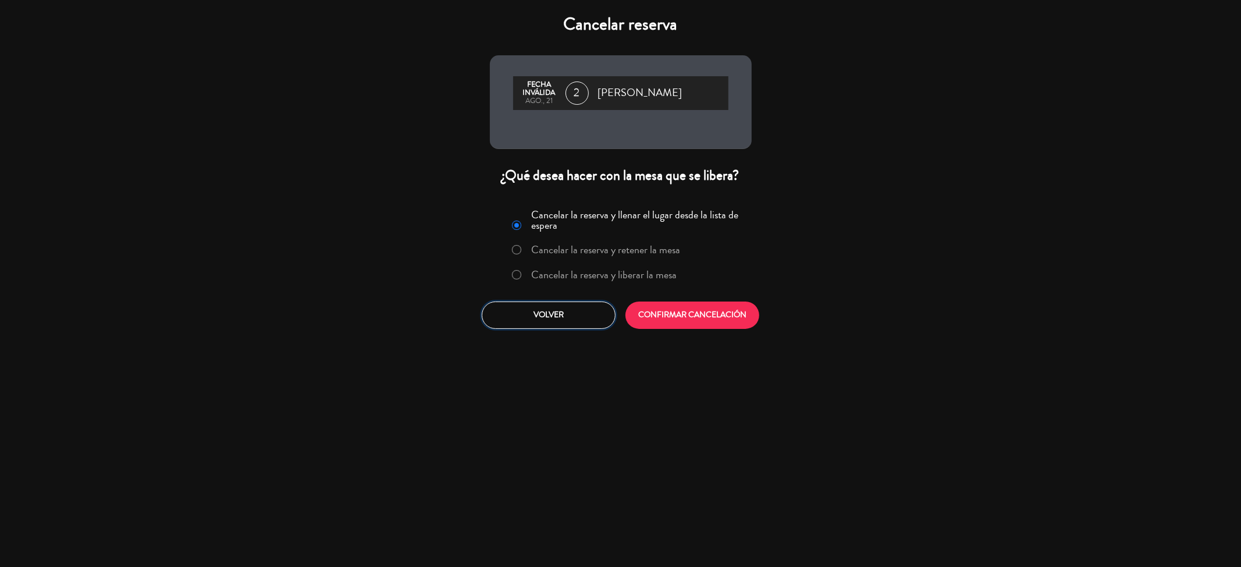
click at [563, 322] on button "Volver" at bounding box center [549, 314] width 134 height 27
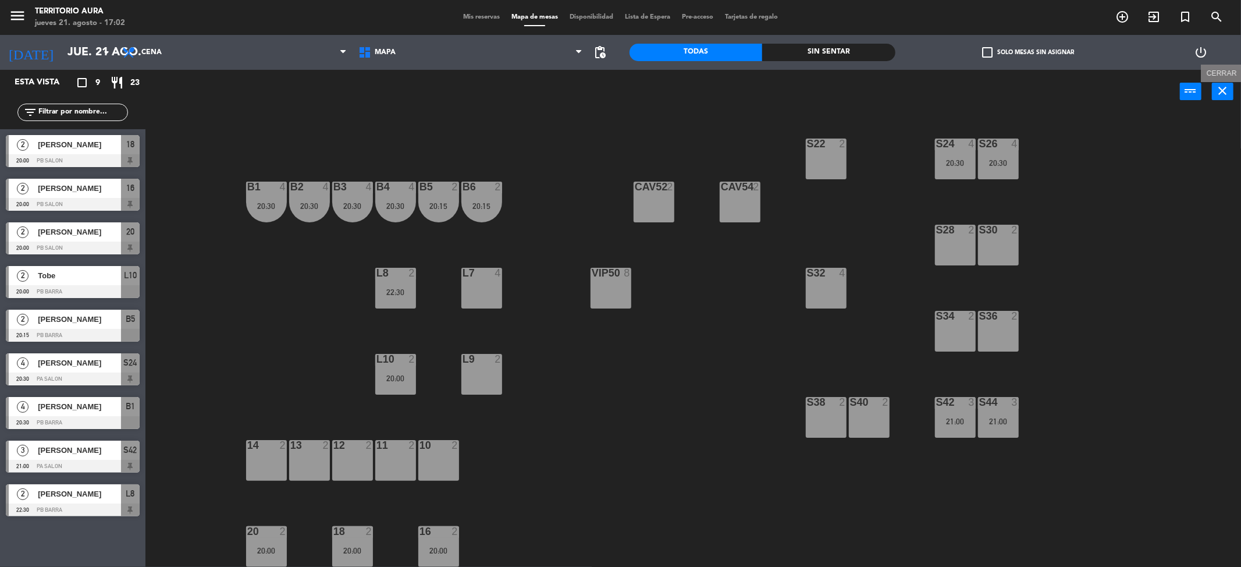
click at [1225, 91] on icon "close" at bounding box center [1223, 91] width 14 height 14
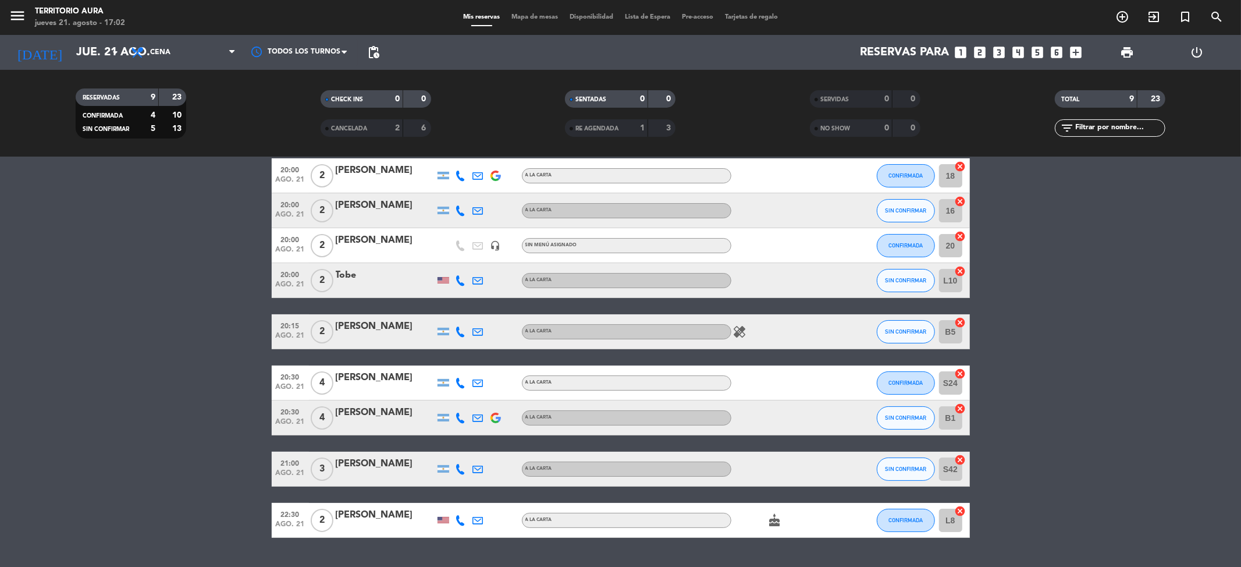
scroll to position [80, 0]
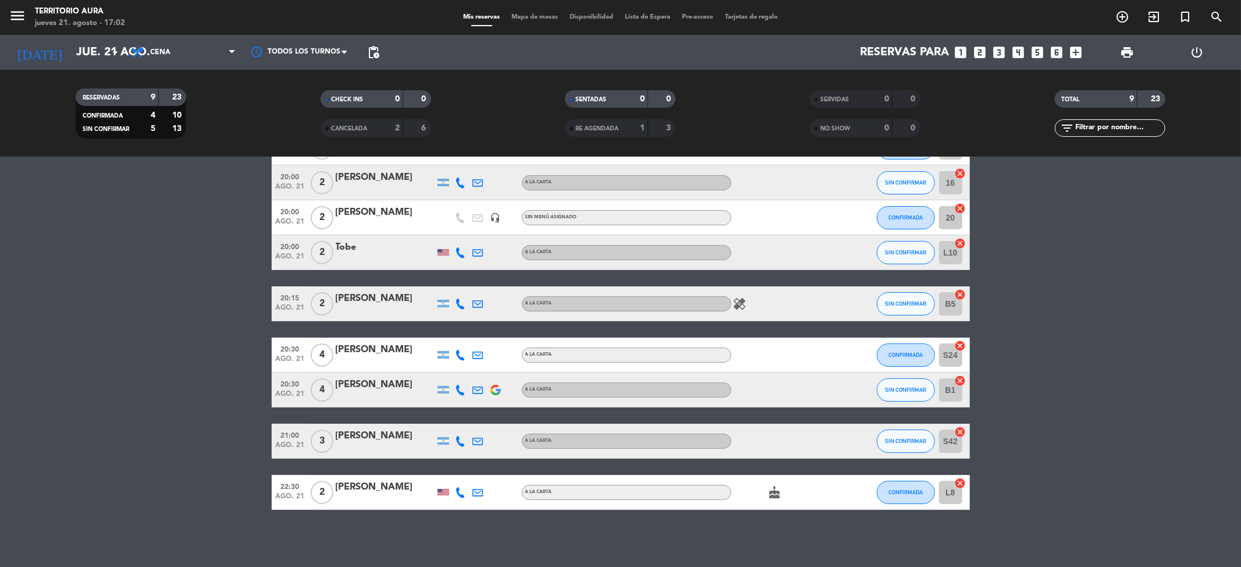
click at [1054, 305] on bookings-row "20:00 [DATE] 2 [PERSON_NAME] A LA CARTA CONFIRMADA 18 cancel 20:00 [DATE] 2 [PE…" at bounding box center [620, 319] width 1241 height 379
